Goal: Information Seeking & Learning: Learn about a topic

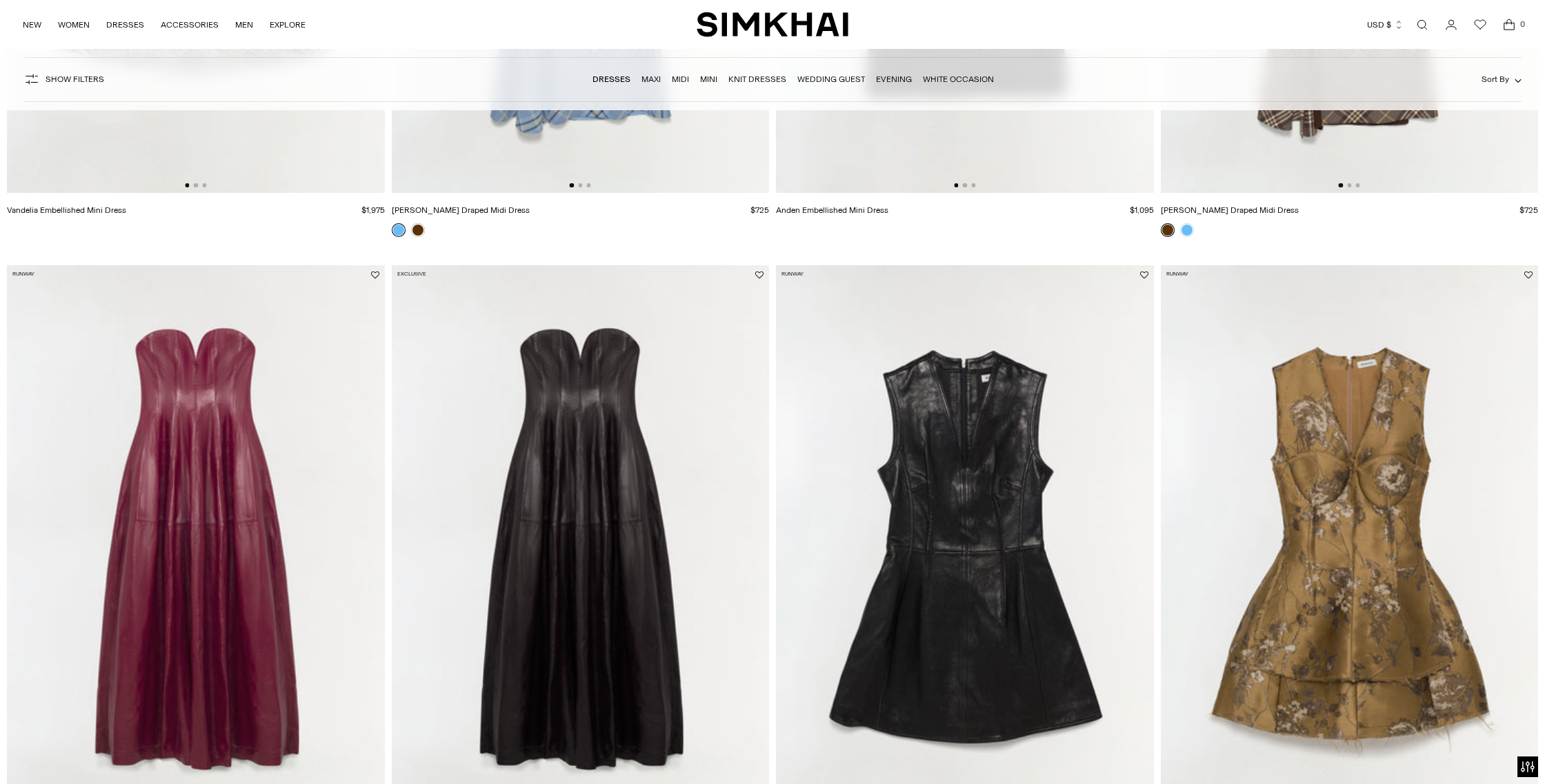
scroll to position [713, 0]
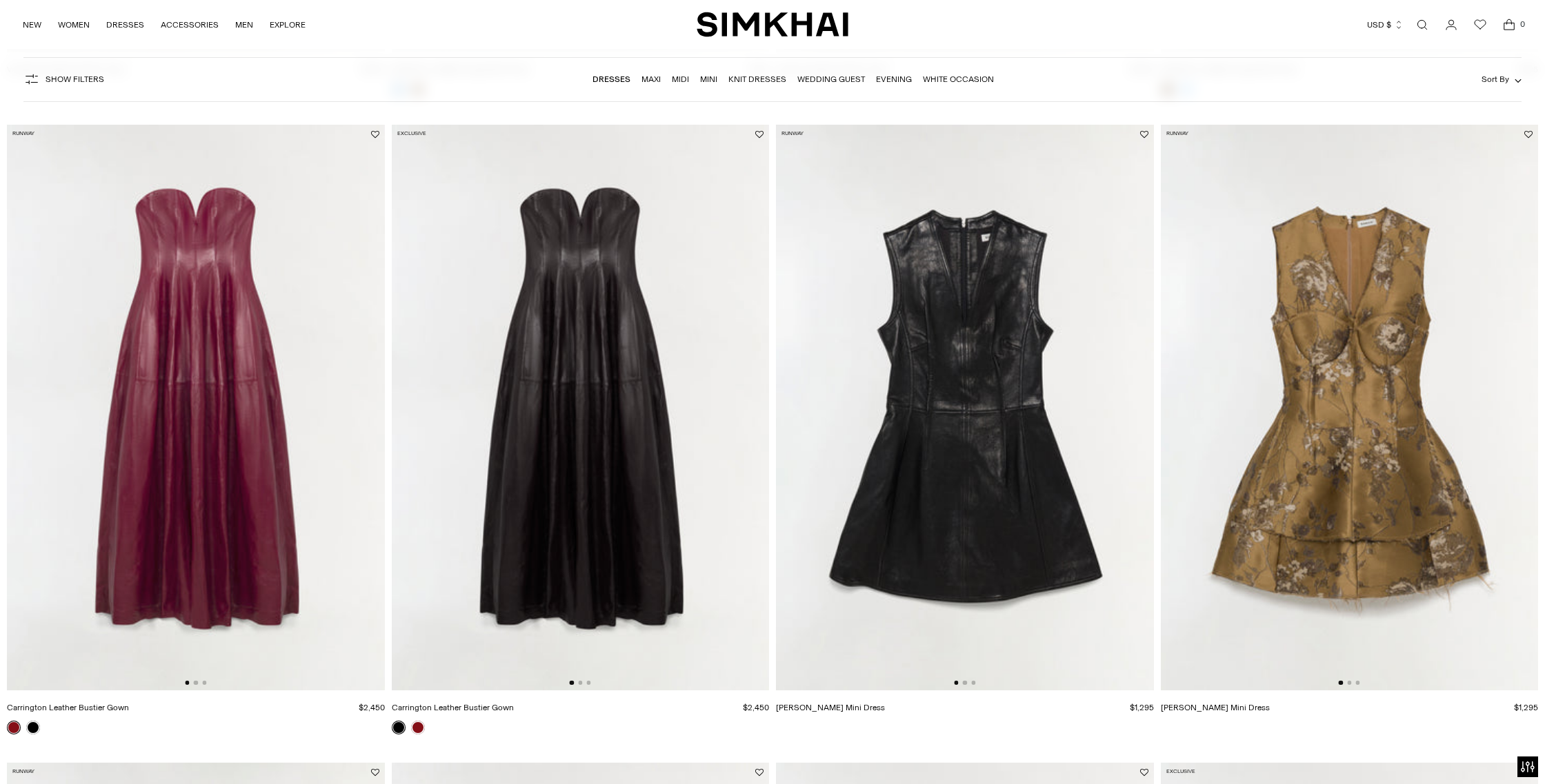
click at [939, 443] on img at bounding box center [965, 407] width 378 height 566
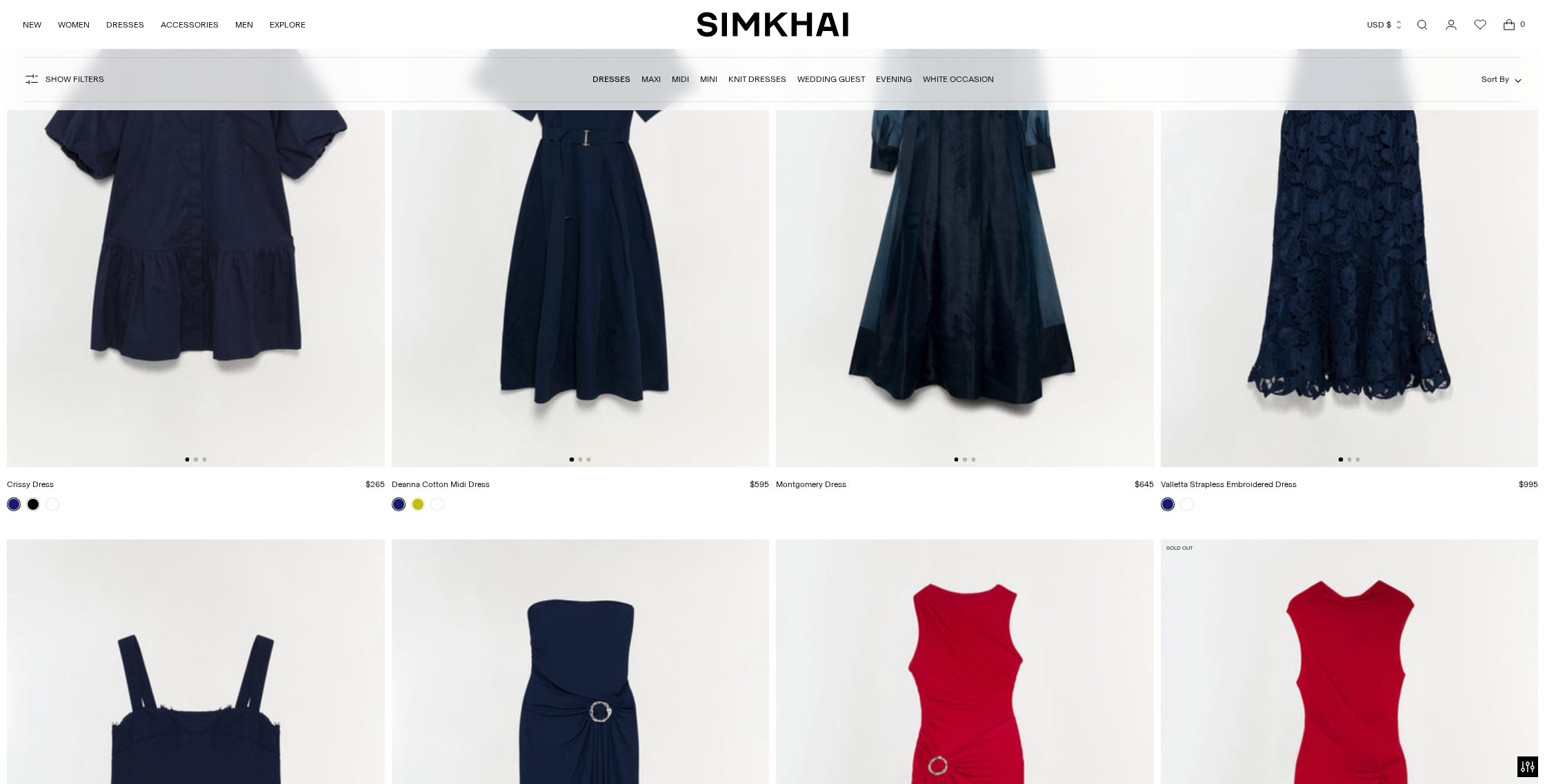
scroll to position [13476, 0]
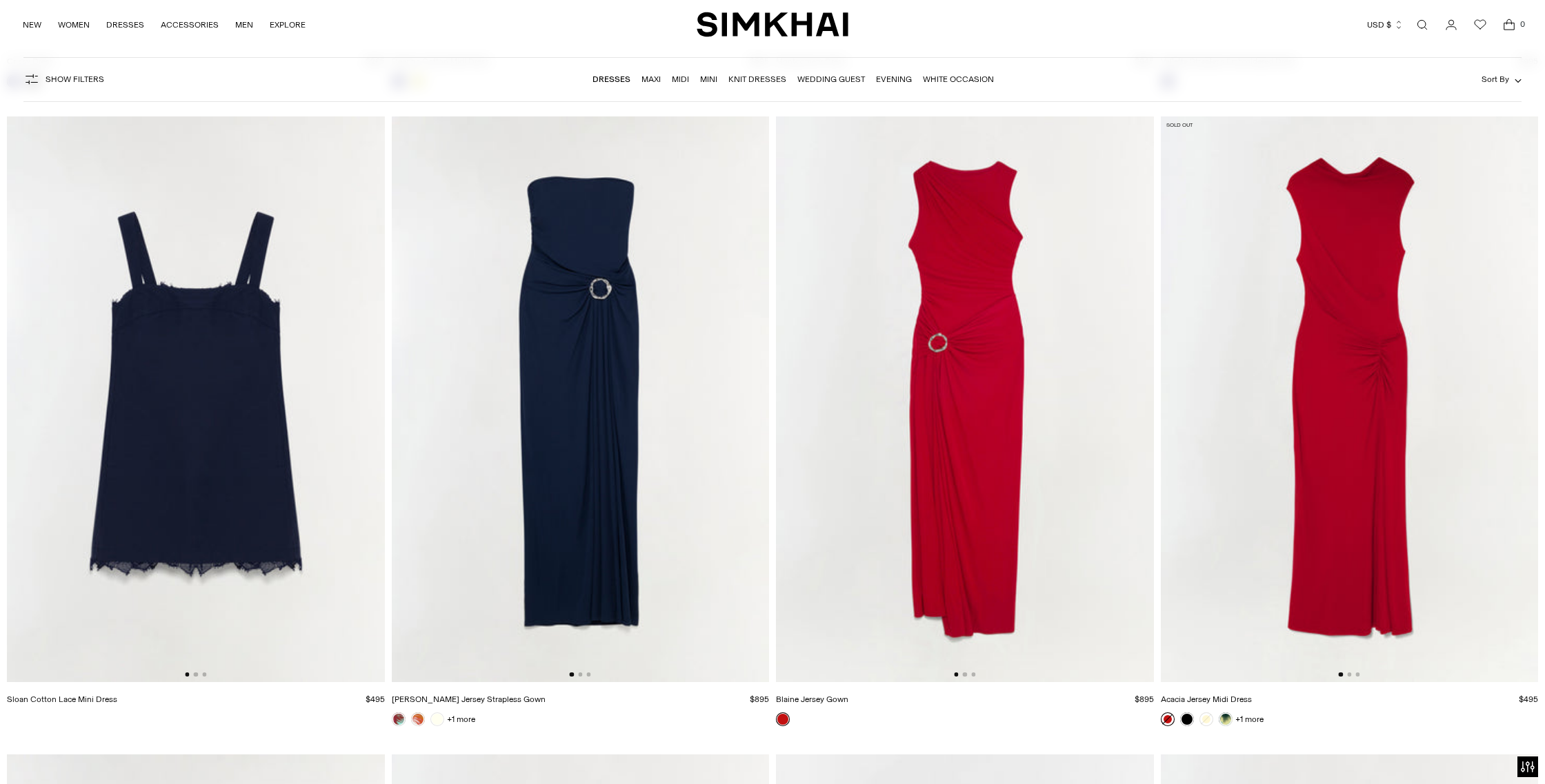
click at [237, 399] on img at bounding box center [196, 400] width 378 height 566
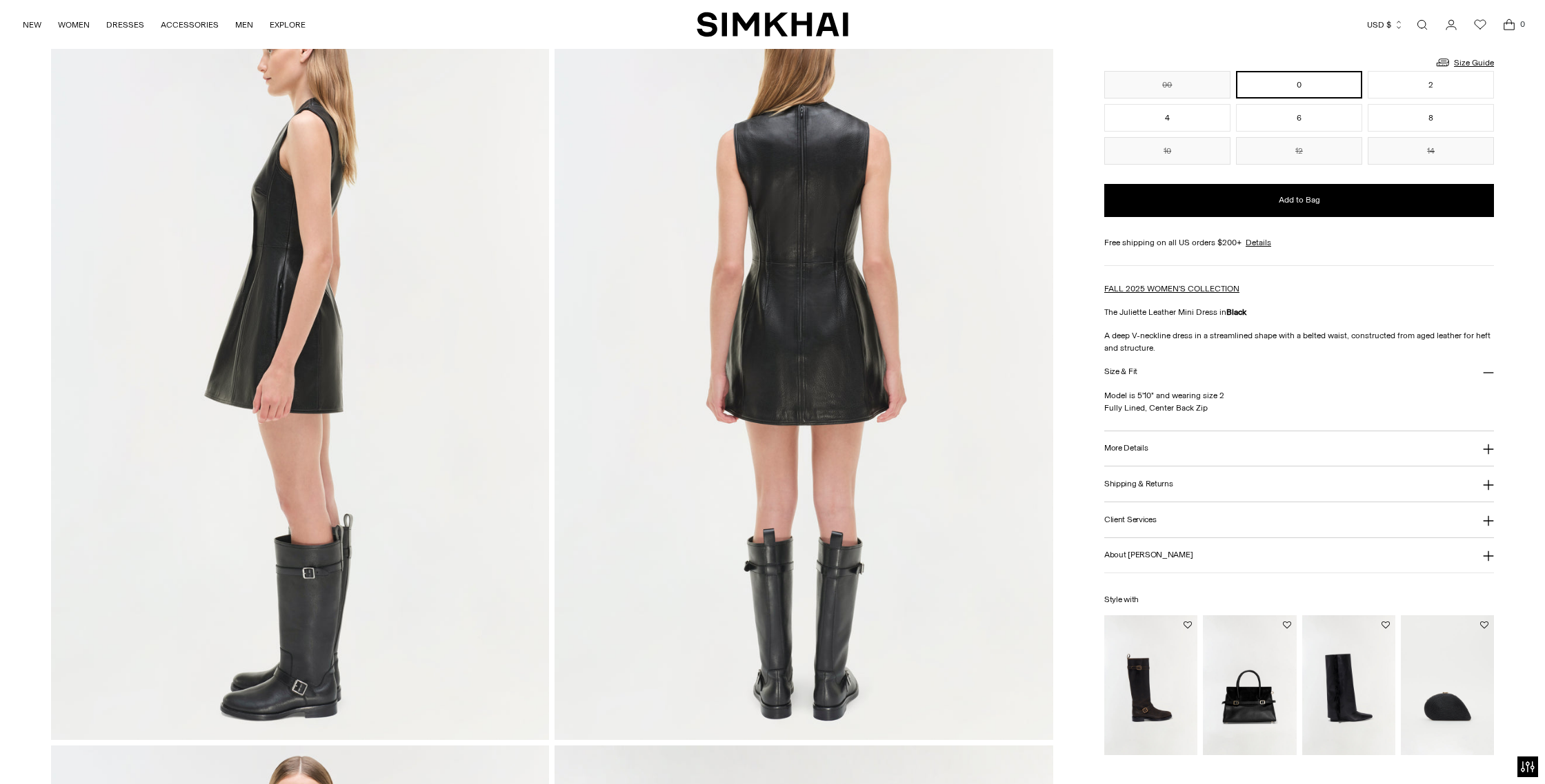
scroll to position [878, 0]
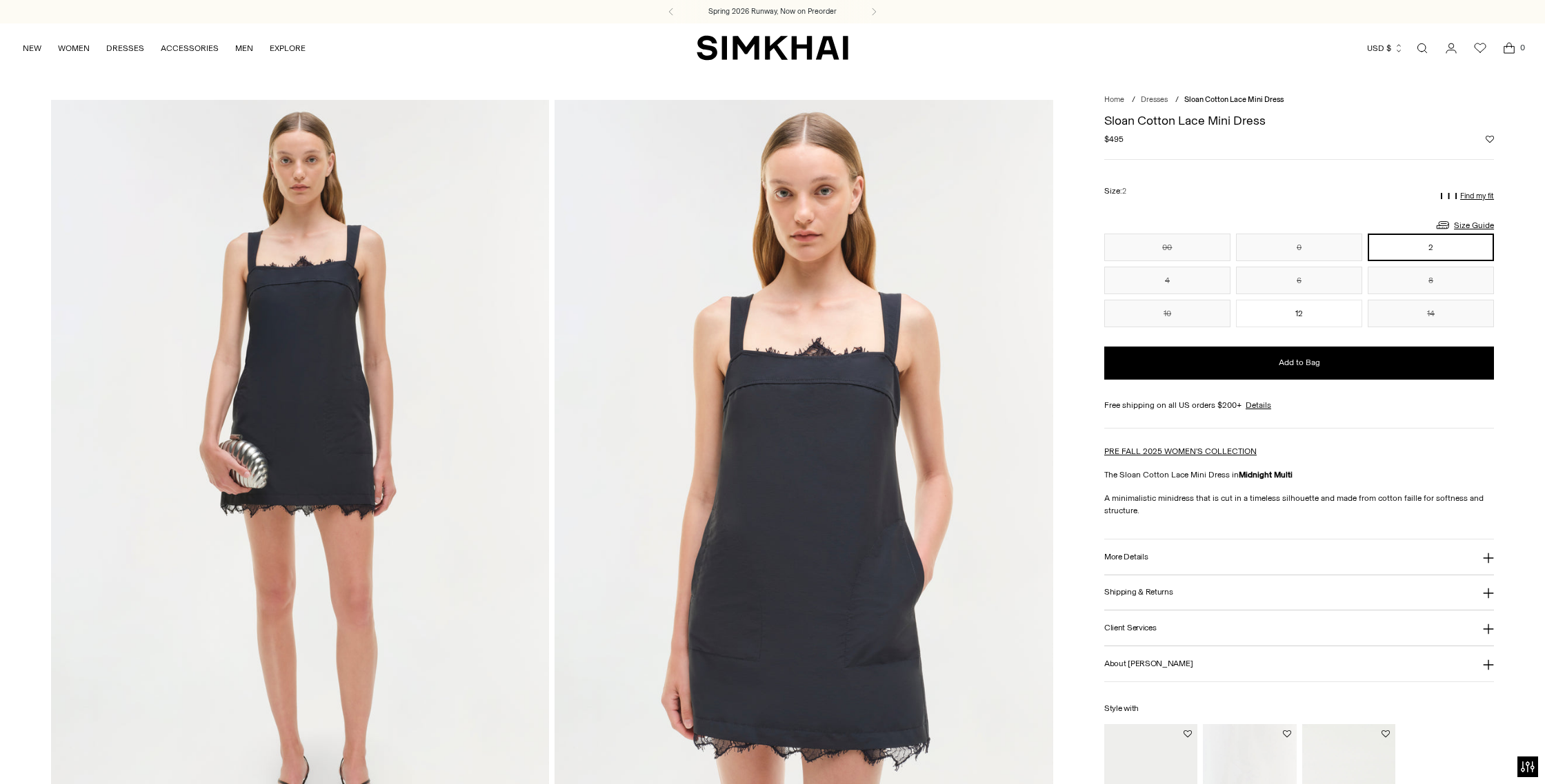
click at [1418, 55] on link "Open search modal" at bounding box center [1422, 48] width 28 height 28
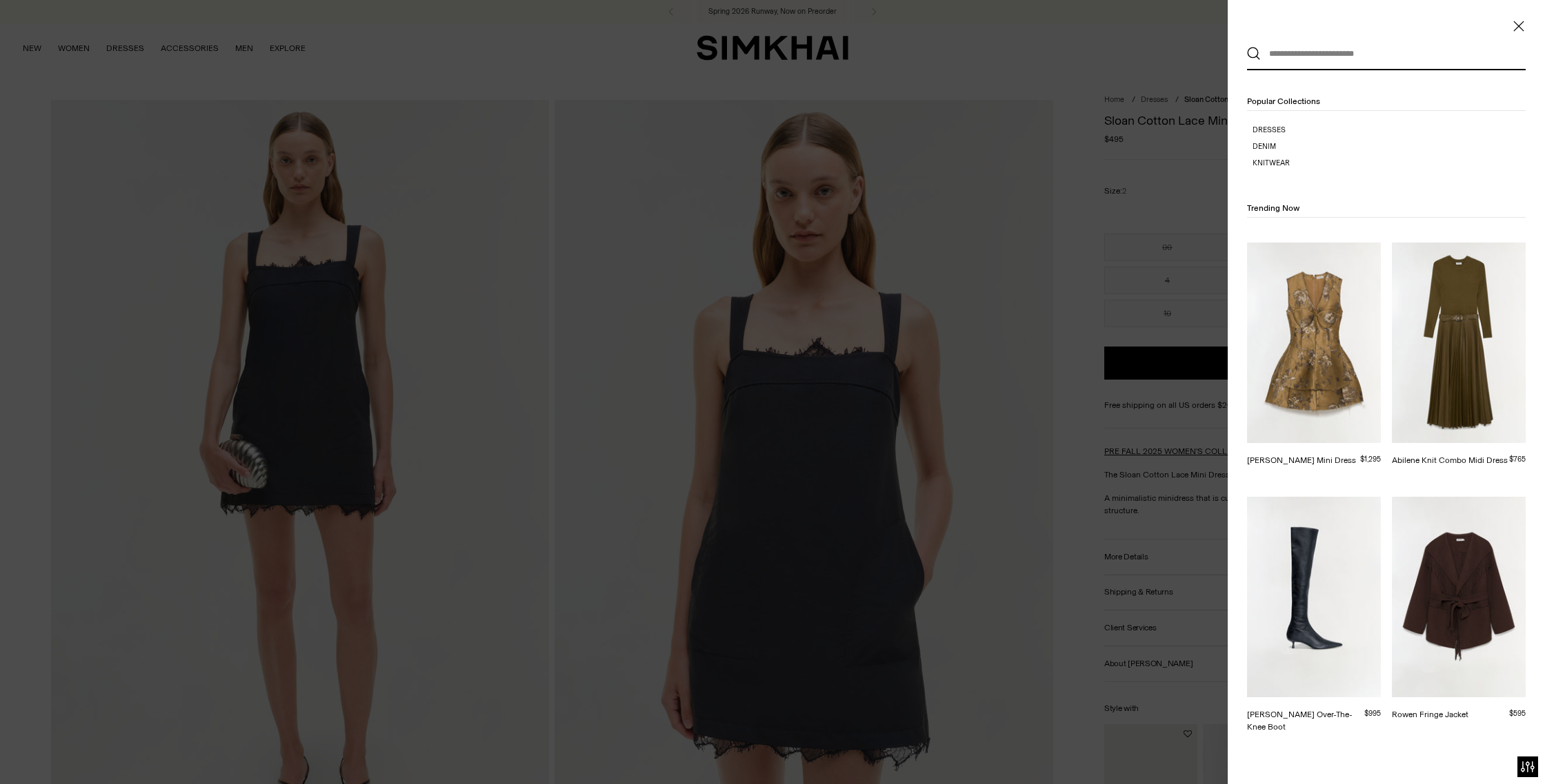
click at [1369, 48] on input "text" at bounding box center [1383, 54] width 245 height 30
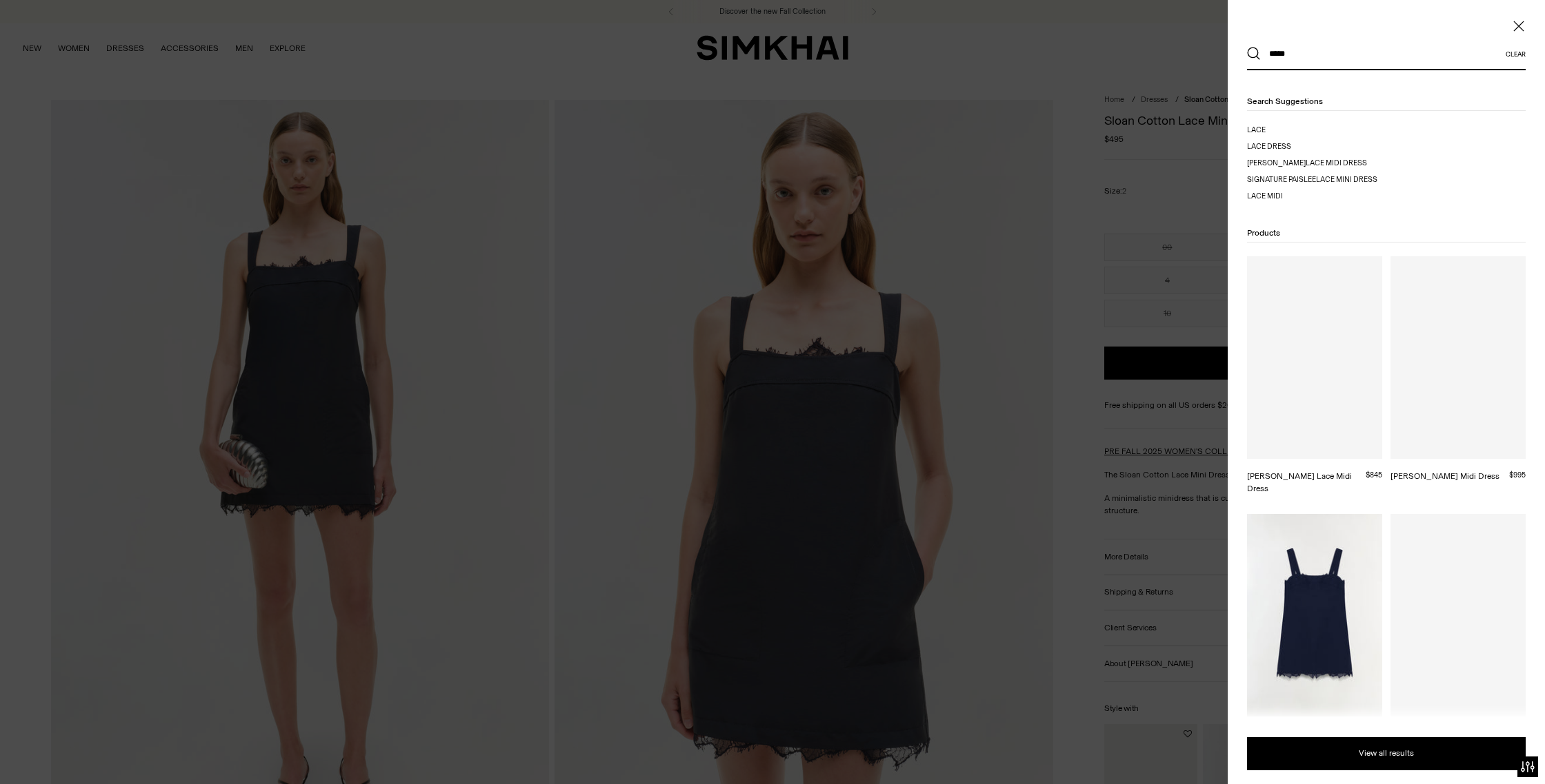
type input "****"
click at [1247, 47] on button "Search" at bounding box center [1253, 53] width 14 height 14
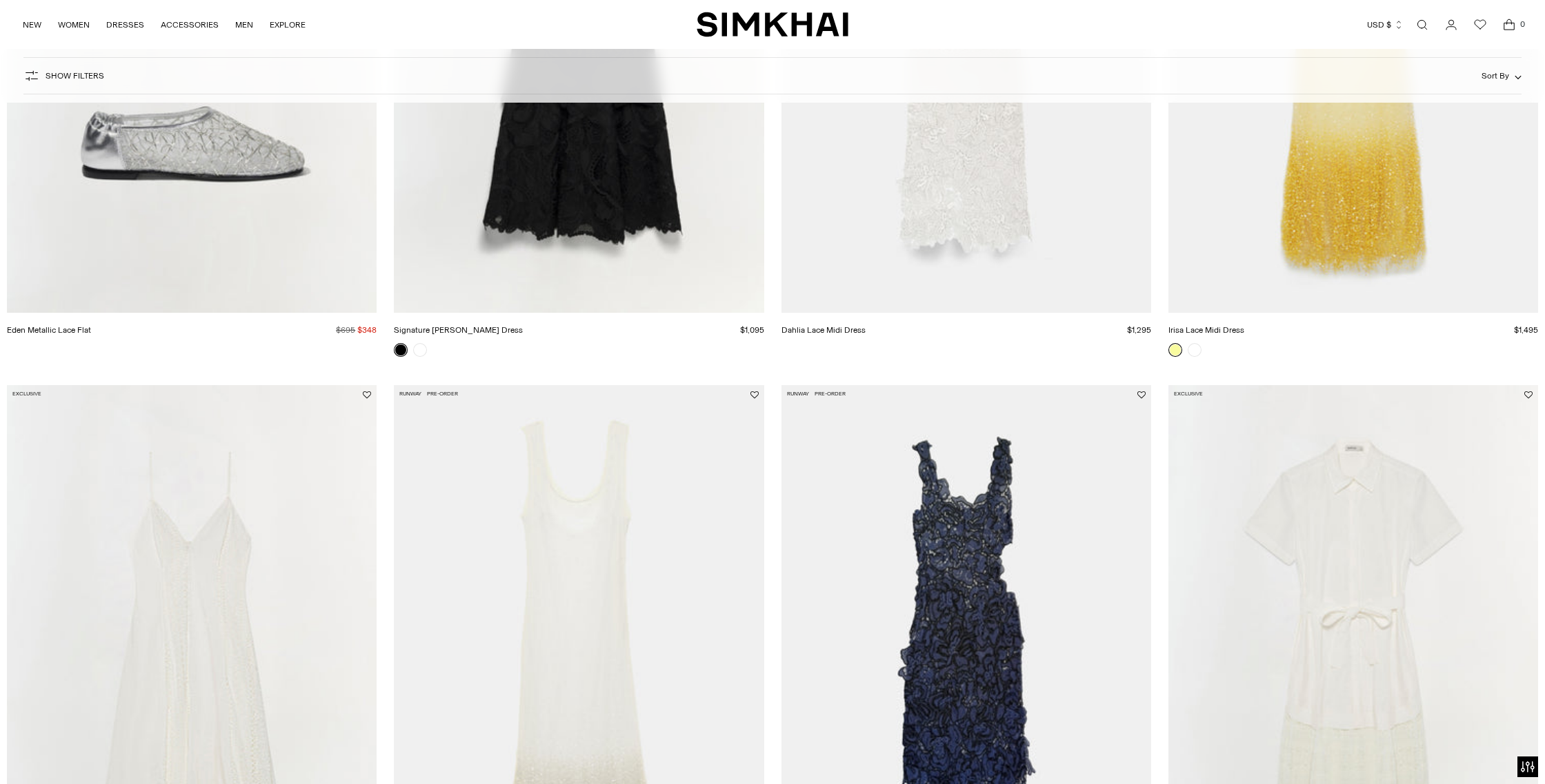
scroll to position [2163, 0]
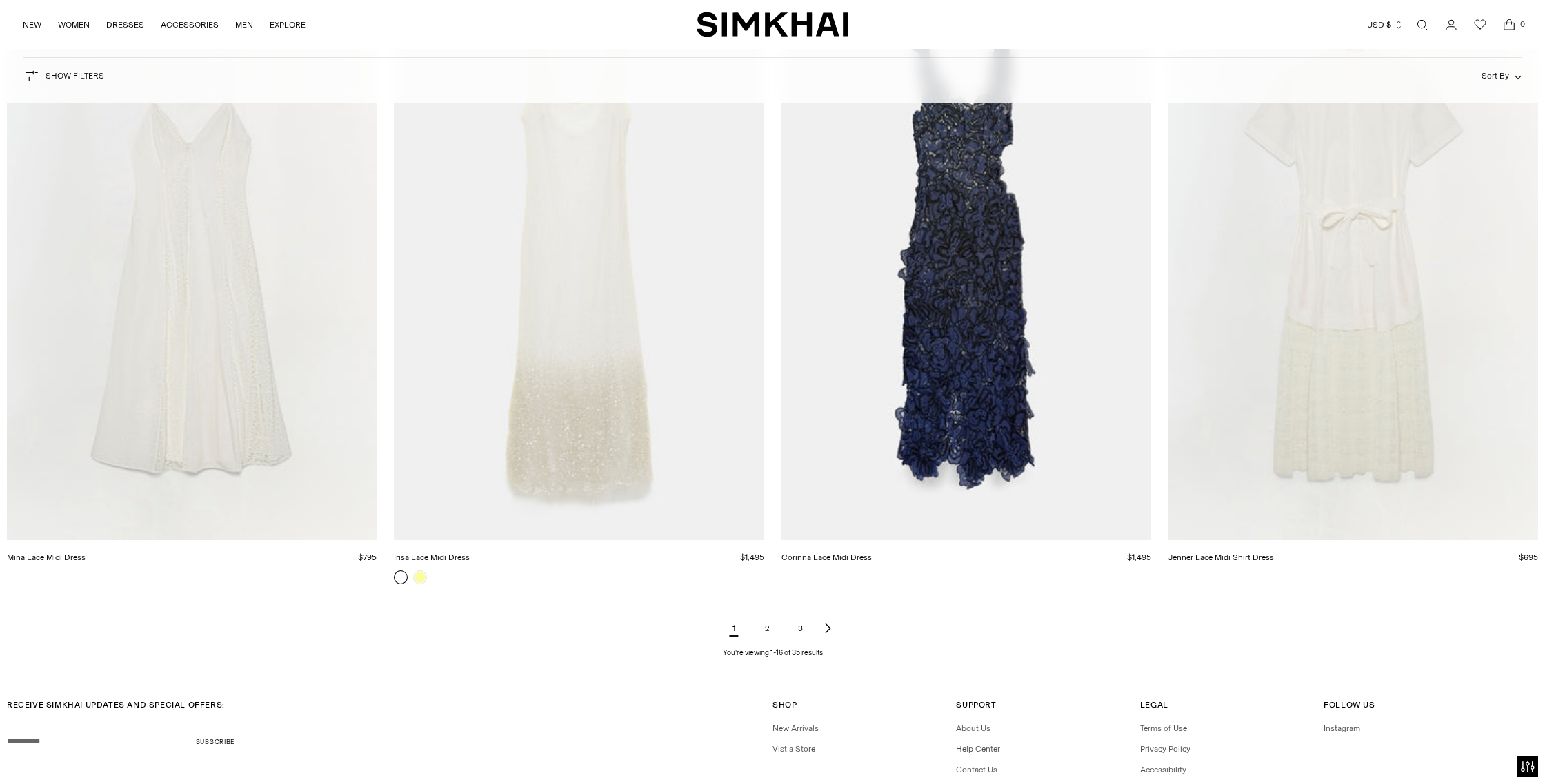
click at [827, 628] on icon "Next page of results" at bounding box center [827, 628] width 11 height 11
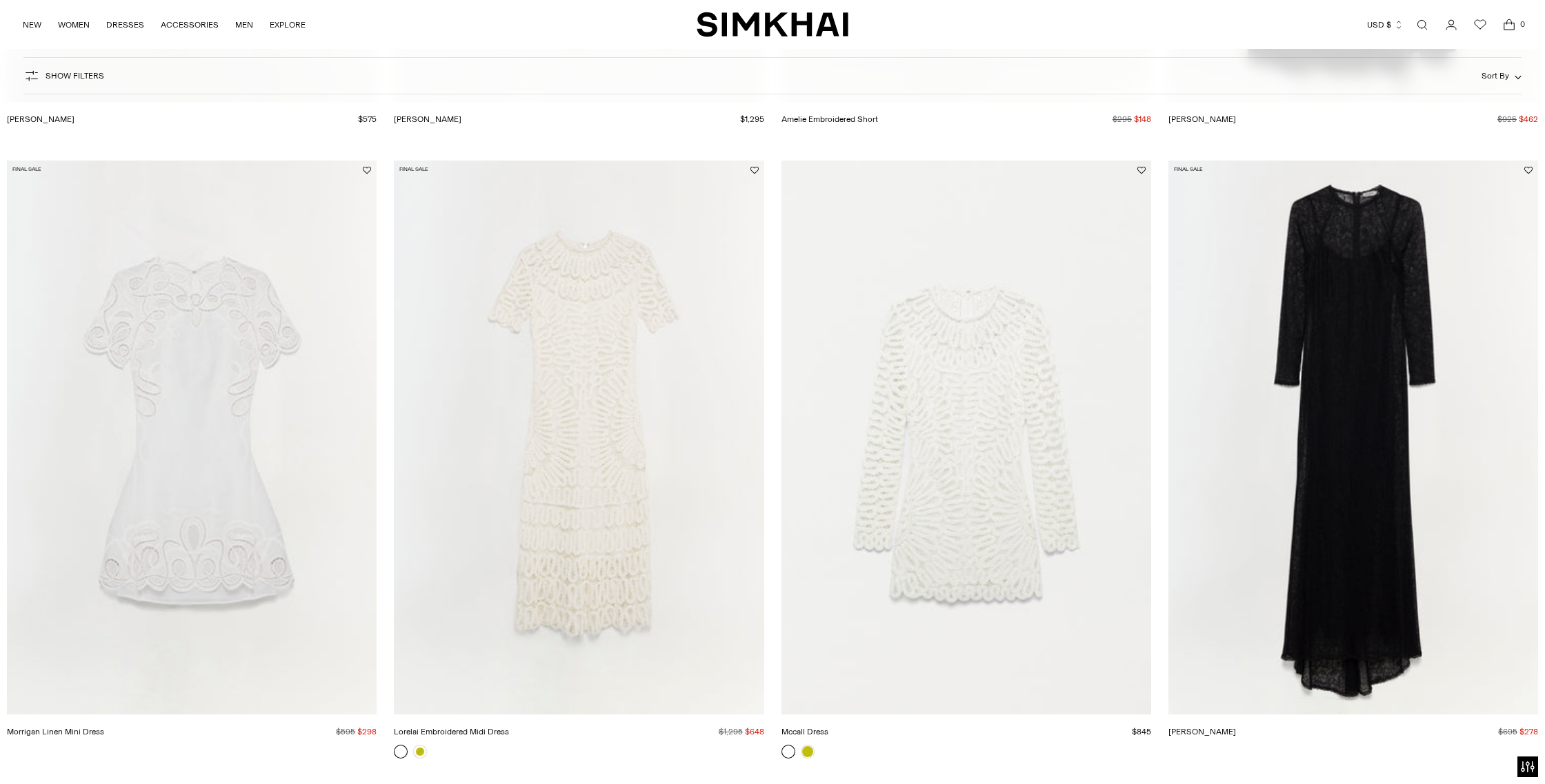
scroll to position [2273, 0]
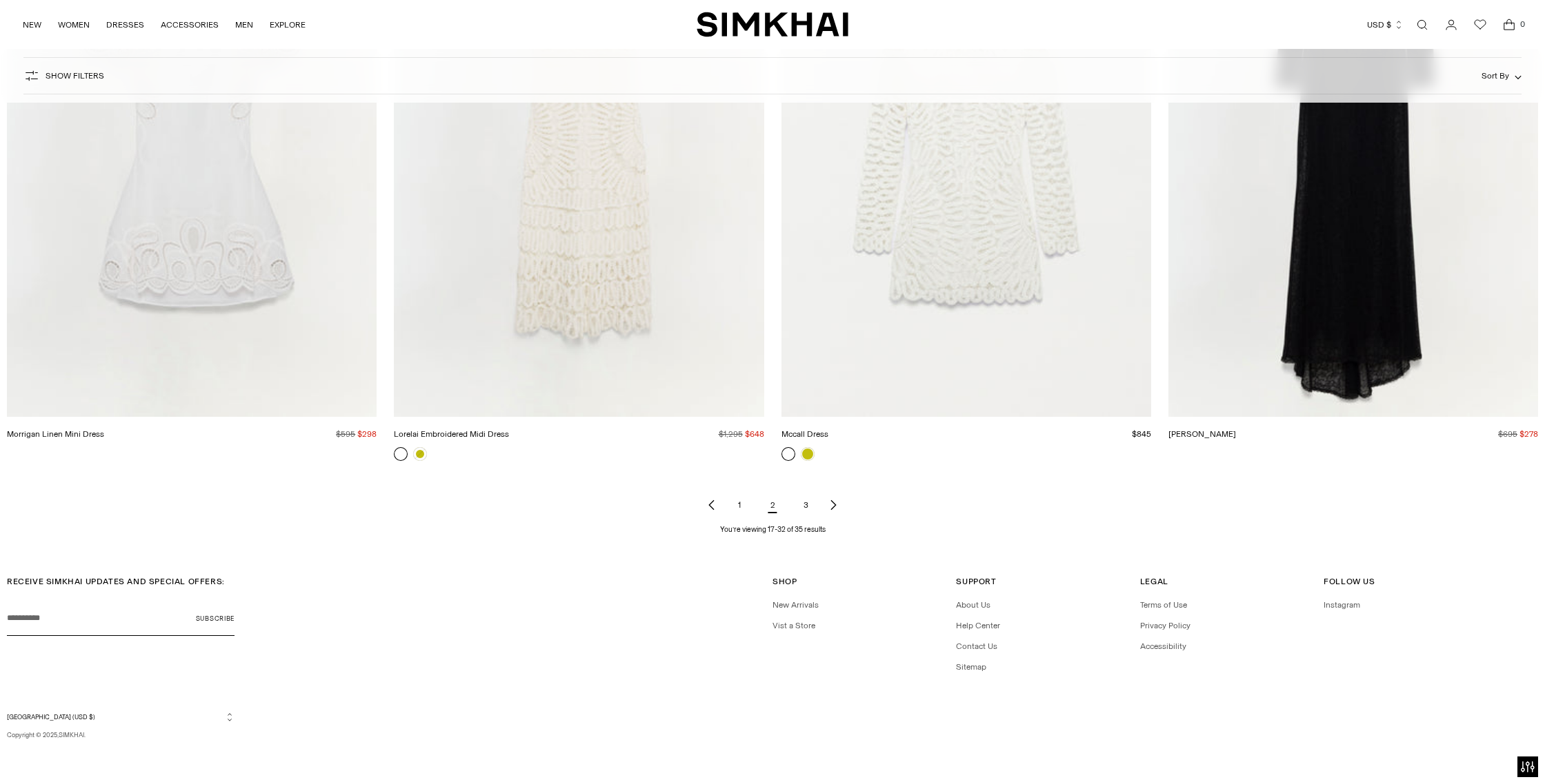
click at [835, 506] on icon "Next page of results" at bounding box center [833, 505] width 11 height 11
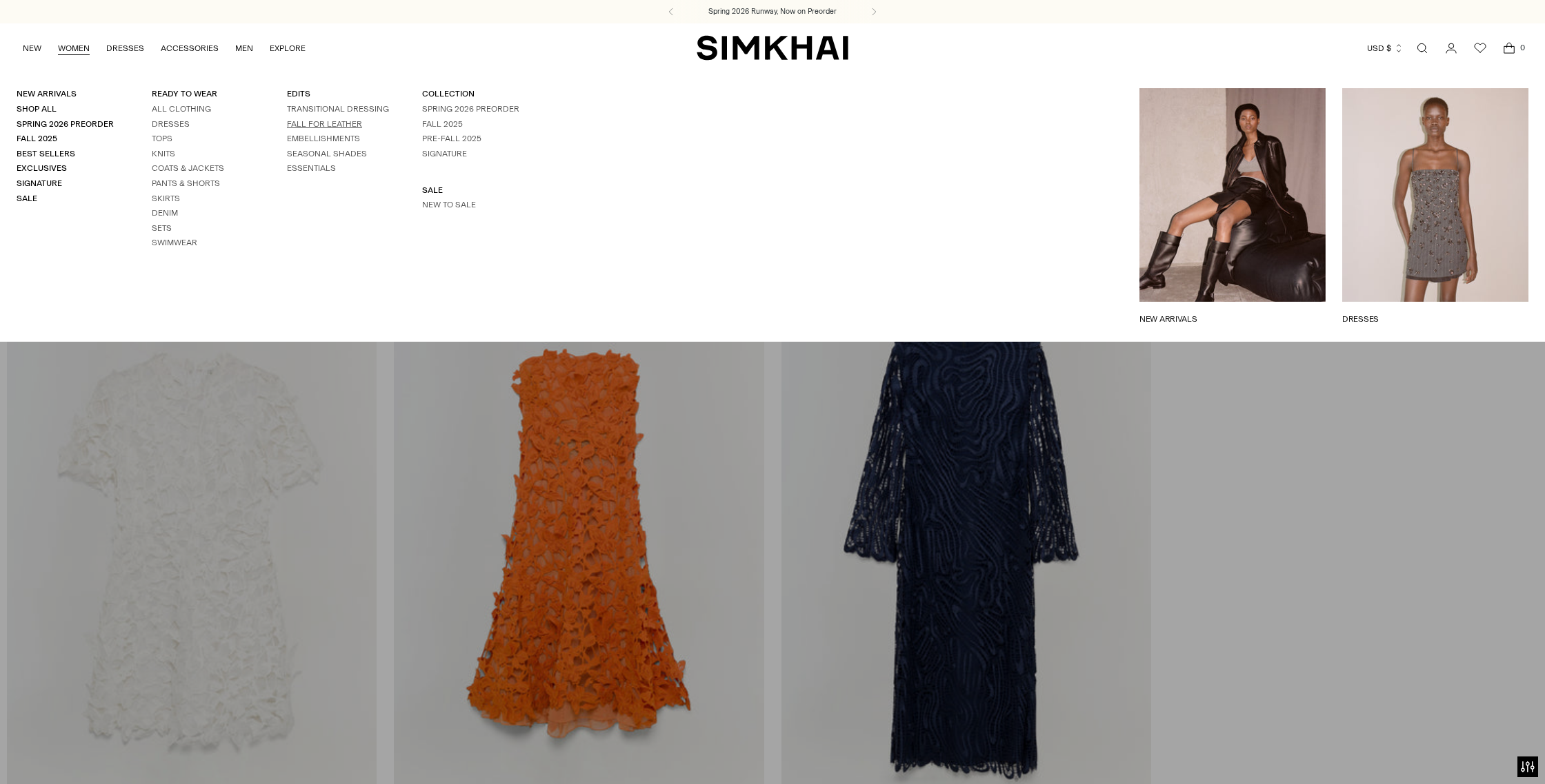
click at [318, 119] on link "FALL FOR LEATHER" at bounding box center [324, 124] width 76 height 10
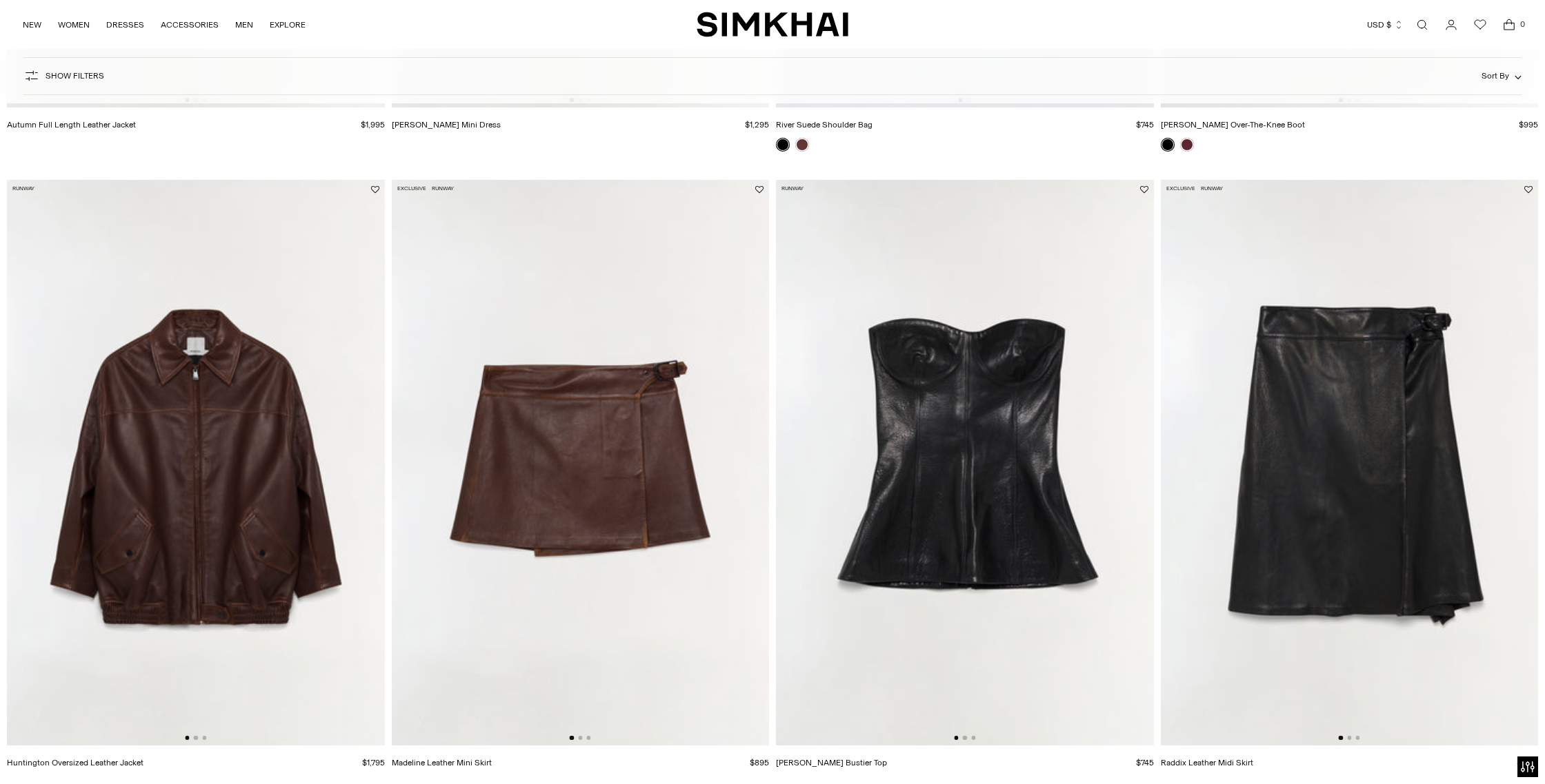
scroll to position [674, 0]
